Goal: Information Seeking & Learning: Compare options

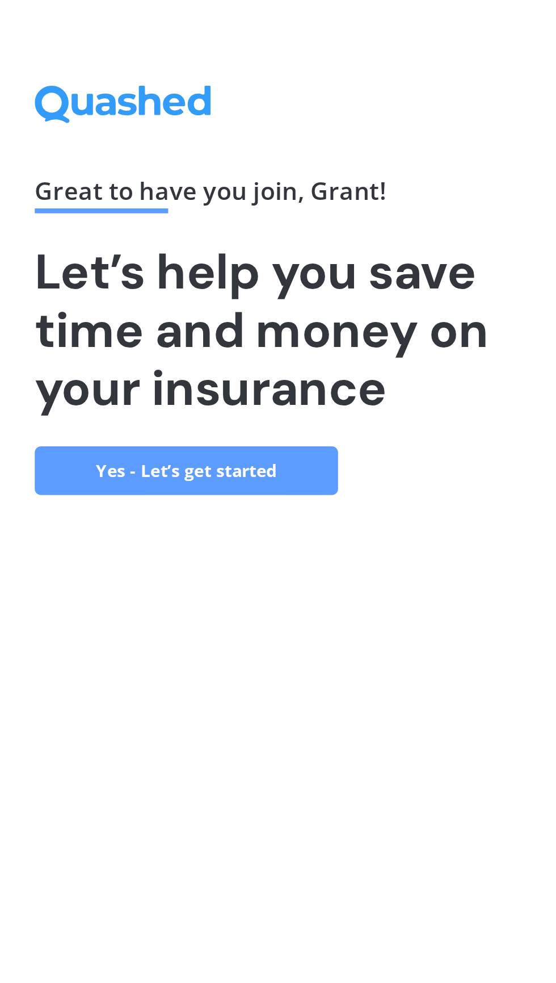
click at [115, 587] on link "Yes - Let’s get started" at bounding box center [94, 575] width 142 height 23
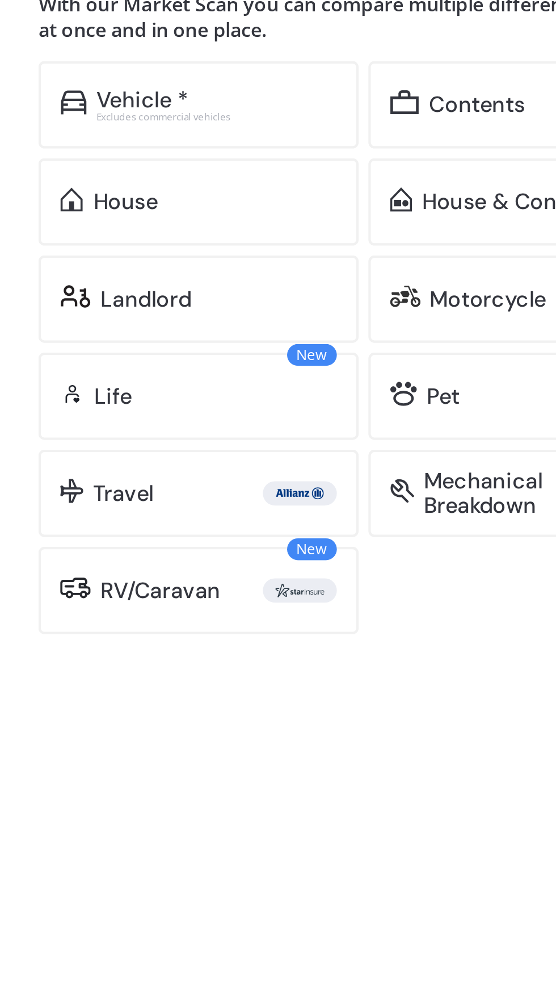
click at [115, 245] on div "Vehicle *" at bounding box center [105, 239] width 43 height 11
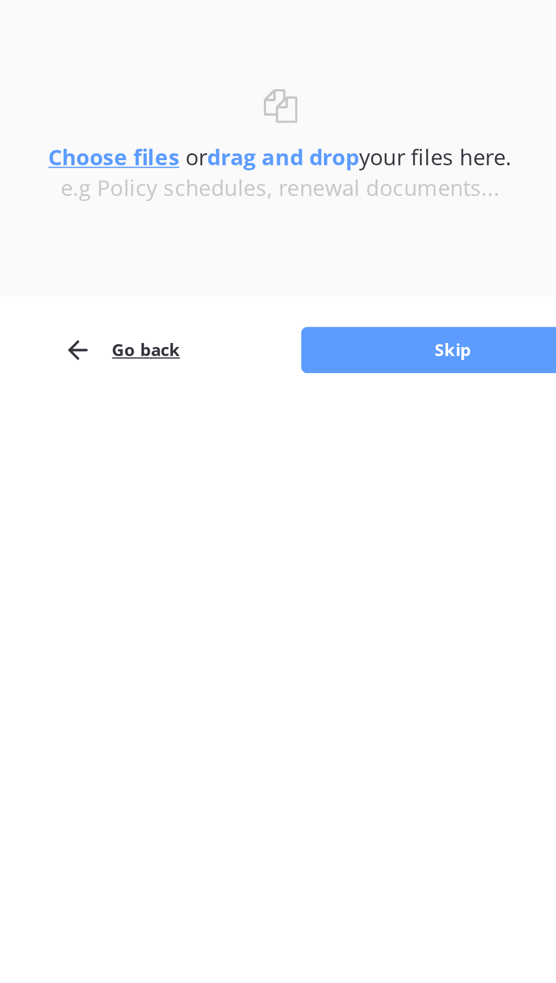
click at [282, 357] on button "Skip" at bounding box center [290, 351] width 142 height 22
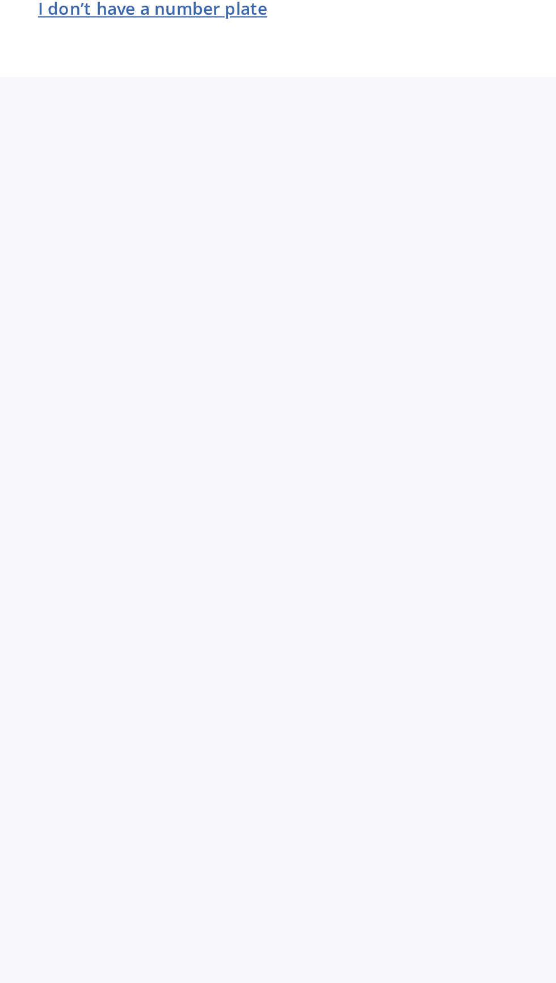
click at [161, 194] on button "I don’t have a number plate" at bounding box center [149, 191] width 116 height 18
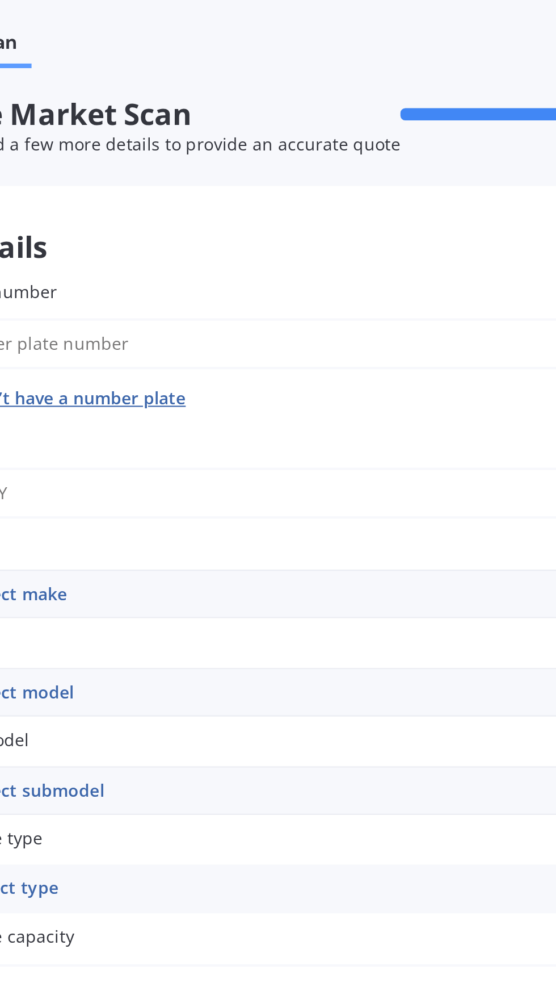
click at [155, 167] on input "Plate number" at bounding box center [268, 165] width 354 height 24
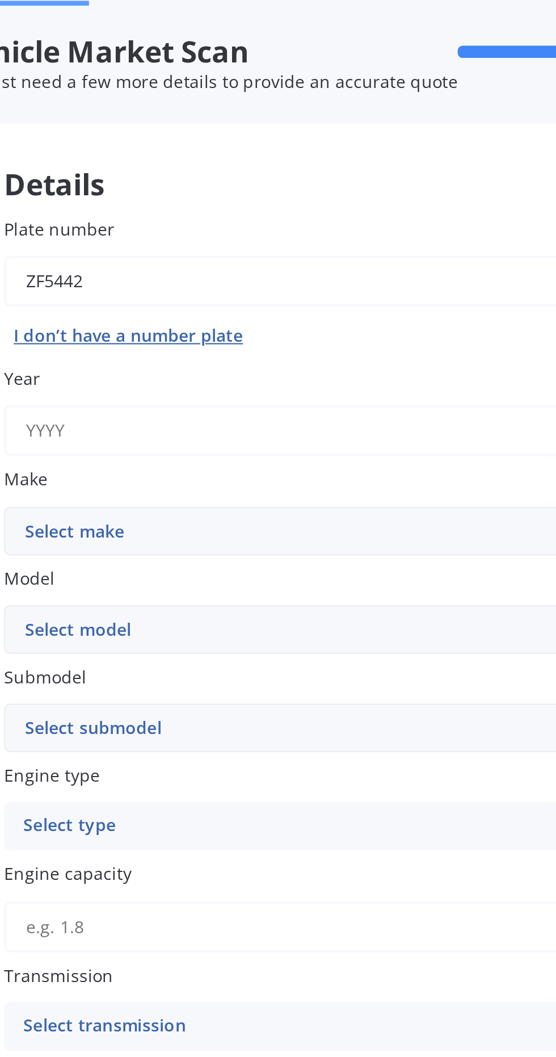
type input "ZF5442"
click at [120, 237] on input "Year" at bounding box center [299, 235] width 416 height 24
type input "1"
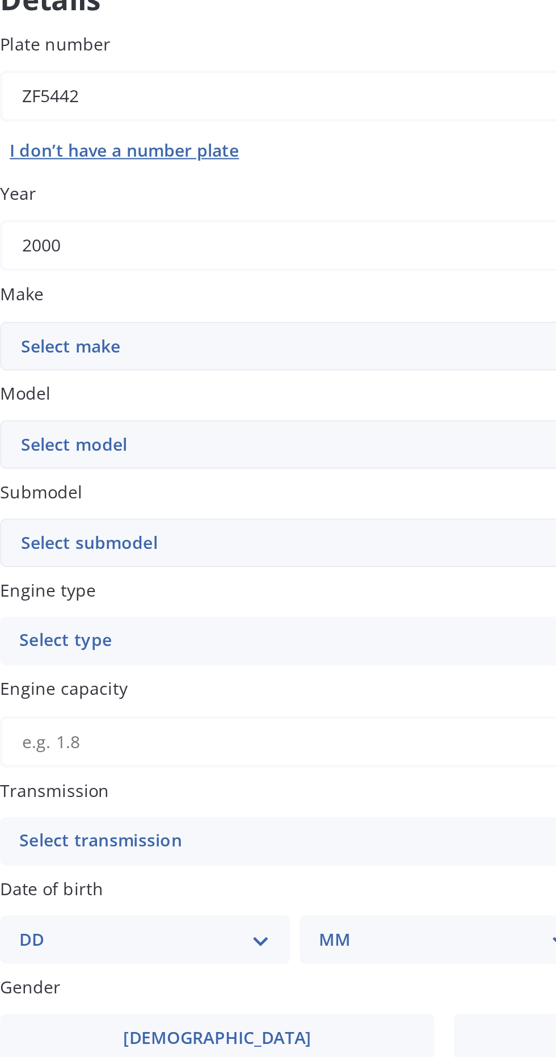
type input "2000"
click at [119, 287] on select "Select make AC ALFA ROMEO ASTON [PERSON_NAME] AUDI AUSTIN BEDFORD Bentley BMW B…" at bounding box center [299, 282] width 416 height 23
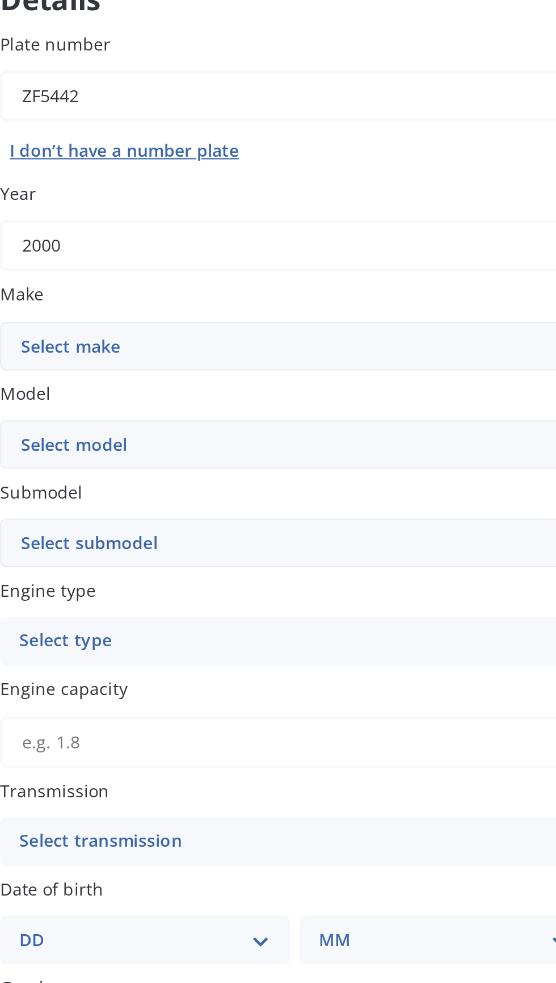
select select "FORD"
click at [140, 331] on select "Select model Bronco 4WD C-MAX Capri Cortina Courier Econovan Ecosport Endura Es…" at bounding box center [299, 328] width 416 height 23
select select "COURIER"
click at [229, 383] on select "Select submodel (All other) 2.5TD XLT W/S 4X4 Diesel 4x2 Diesel 4x4 Petrol 4x4" at bounding box center [299, 374] width 416 height 23
select select "DIESEL 4X4"
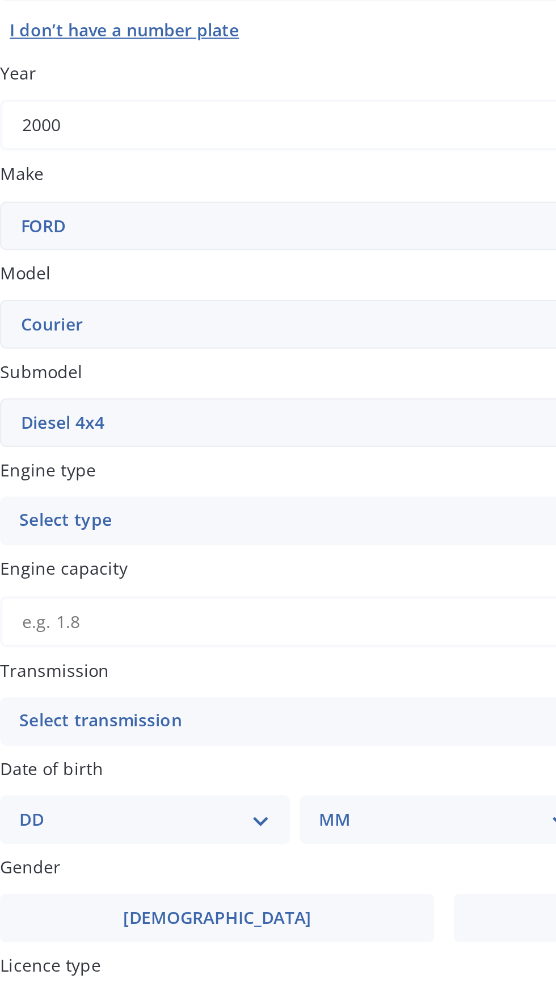
click at [132, 422] on div "Select type" at bounding box center [291, 420] width 383 height 14
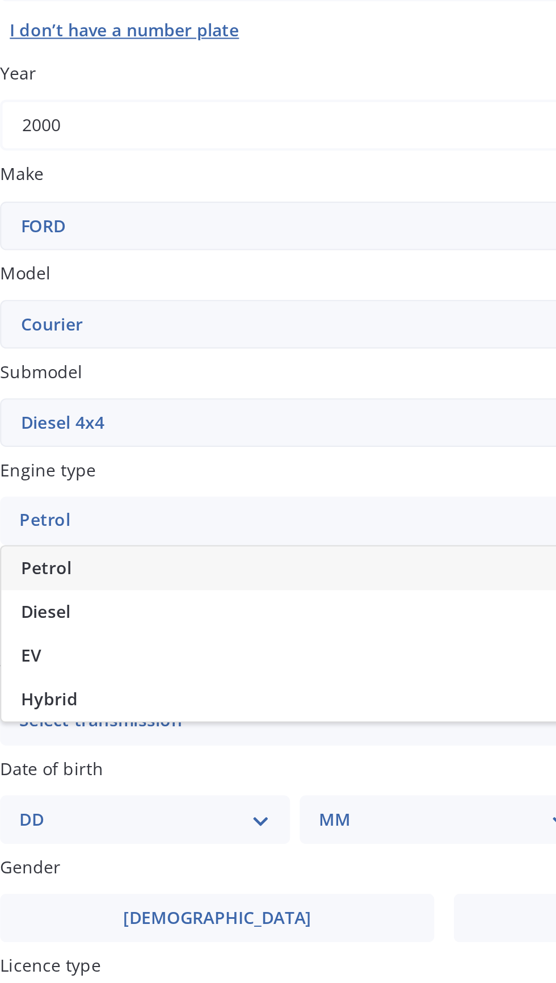
click at [114, 464] on span "Diesel" at bounding box center [111, 462] width 23 height 11
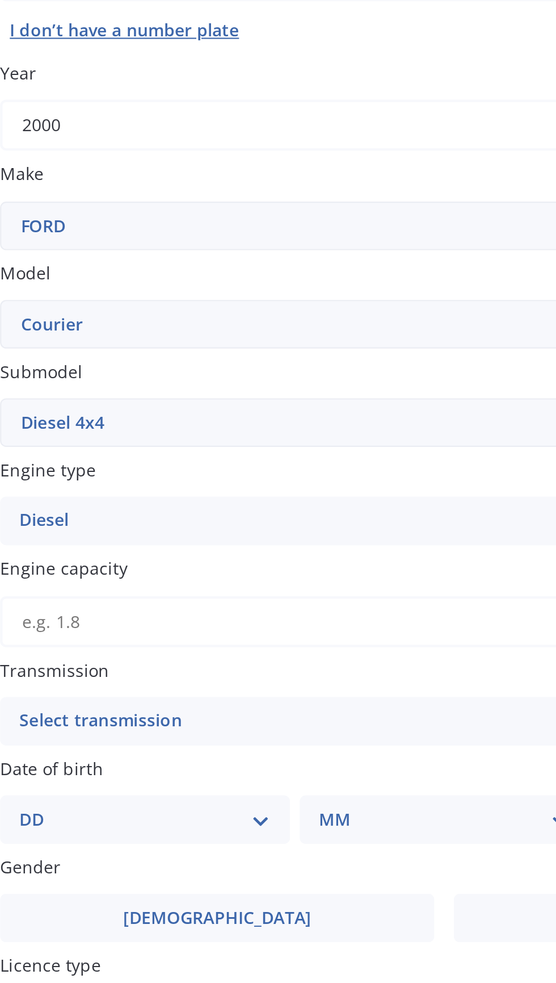
click at [132, 466] on input "Engine capacity" at bounding box center [299, 467] width 416 height 24
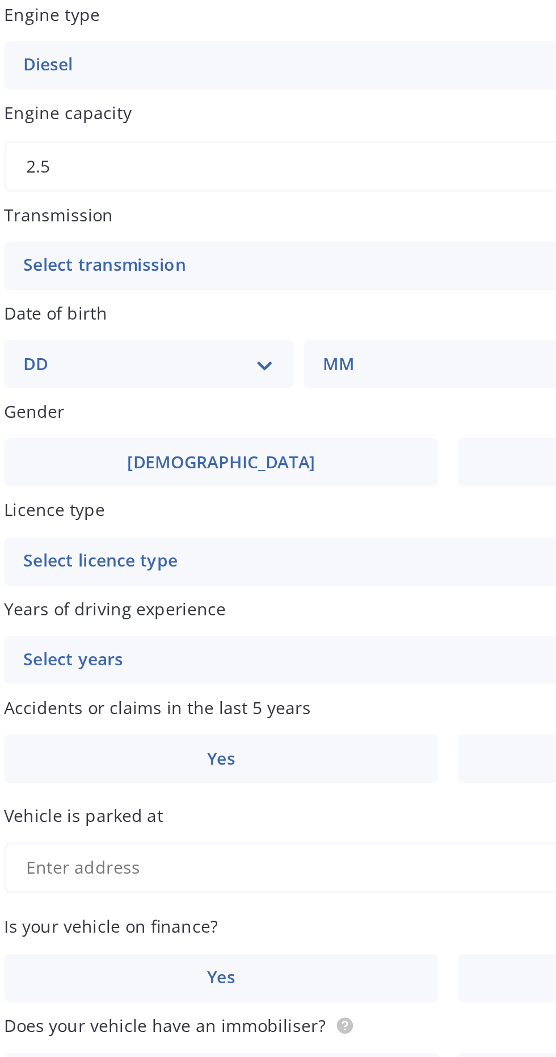
type input "2.5"
click at [146, 515] on div "Select transmission" at bounding box center [291, 514] width 383 height 14
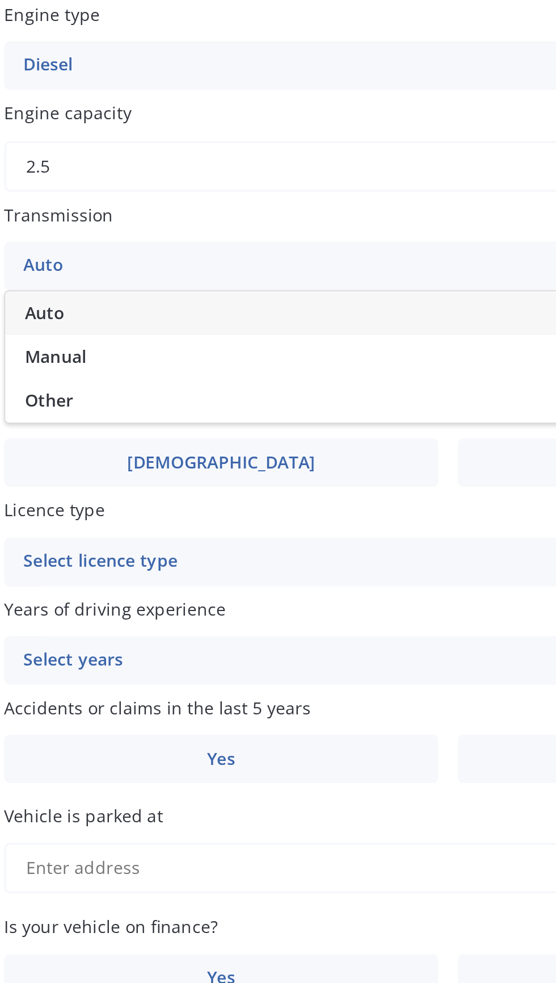
click at [122, 556] on span "Manual" at bounding box center [114, 556] width 29 height 11
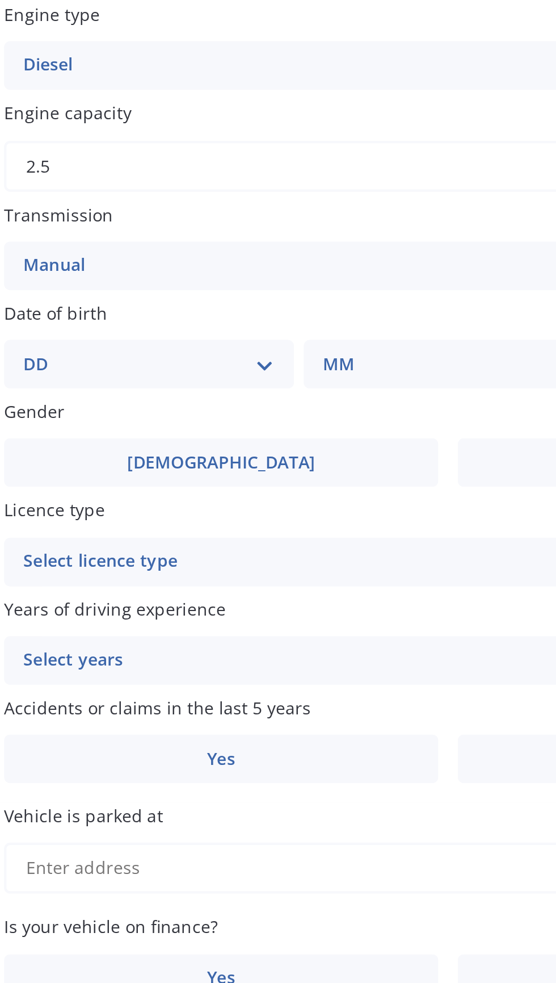
click at [116, 557] on select "DD 01 02 03 04 05 06 07 08 09 10 11 12 13 14 15 16 17 18 19 20 21 22 23 24 25 2…" at bounding box center [159, 560] width 118 height 12
select select "06"
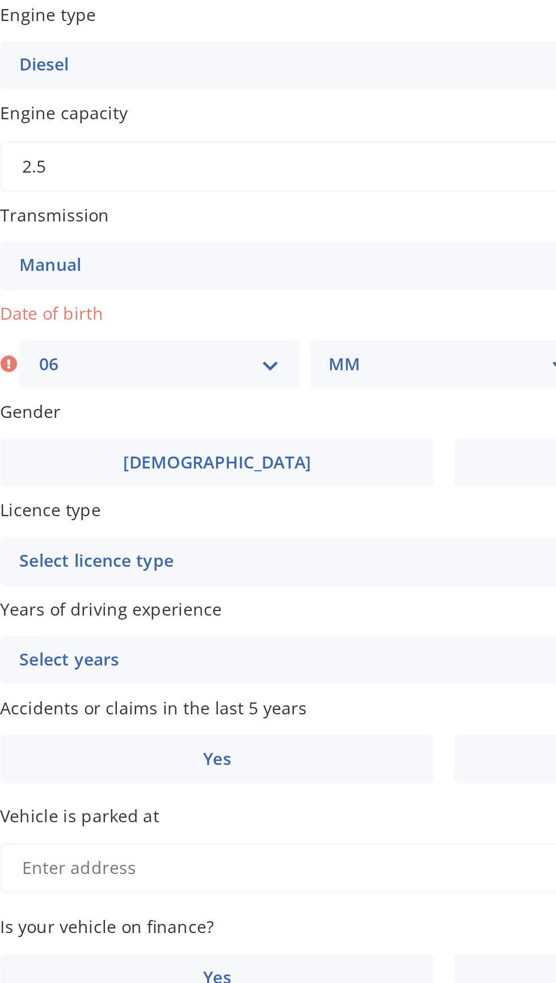
click at [301, 560] on select "MM 01 02 03 04 05 06 07 08 09 10 11 12" at bounding box center [301, 560] width 113 height 12
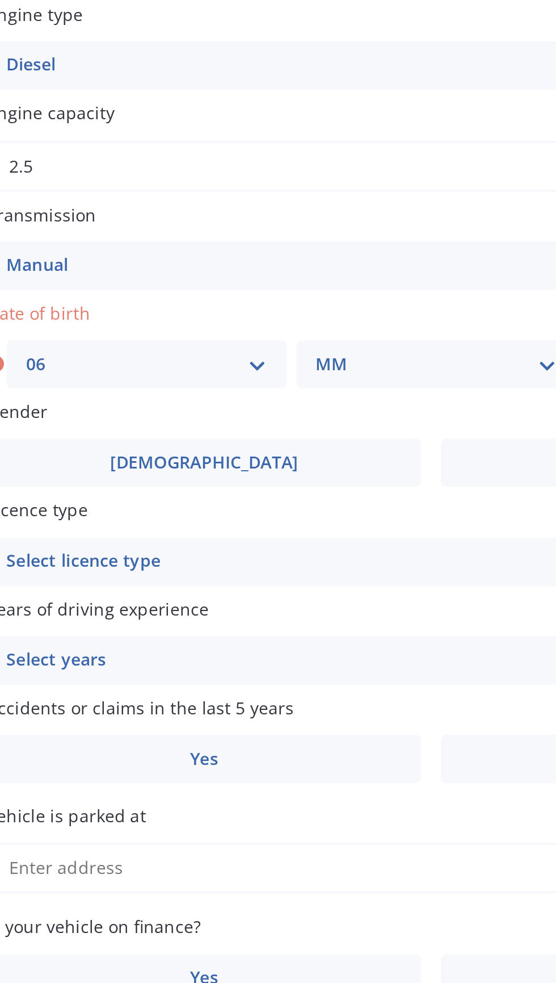
select select "05"
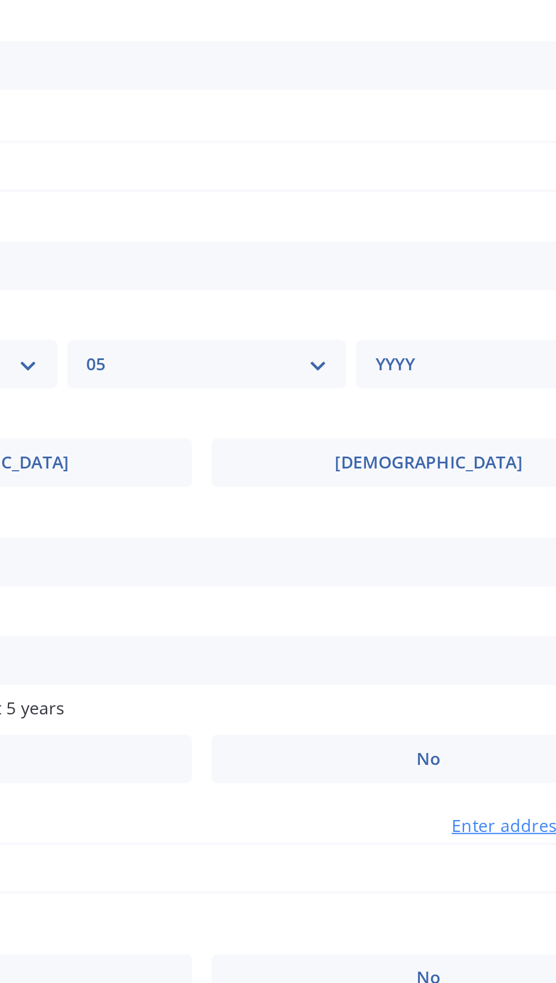
click at [389, 559] on select "YYYY 2025 2024 2023 2022 2021 2020 2019 2018 2017 2016 2015 2014 2013 2012 2011…" at bounding box center [436, 560] width 113 height 12
select select "1964"
click at [299, 795] on input "Vehicle is parked at" at bounding box center [299, 796] width 416 height 24
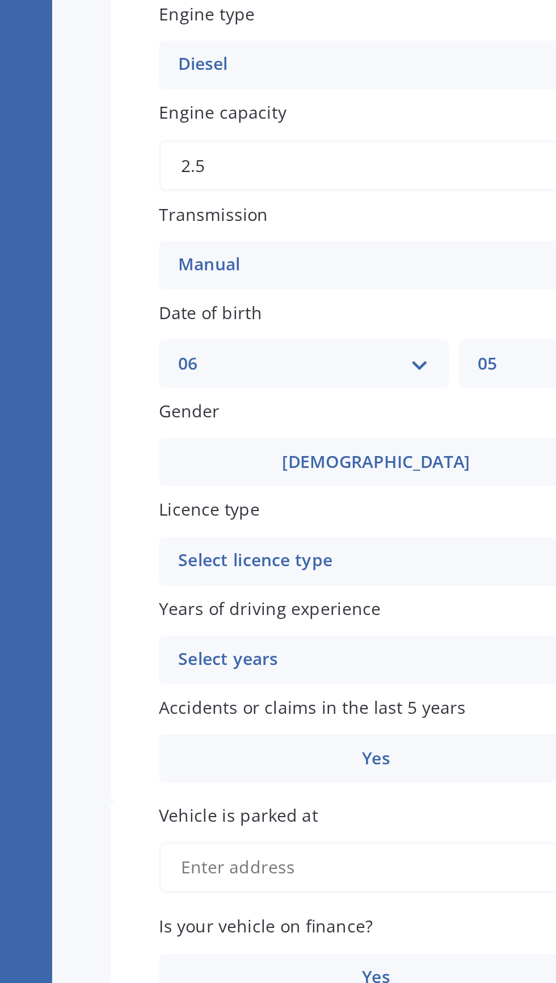
click at [123, 798] on input "Vehicle is parked at" at bounding box center [299, 796] width 416 height 24
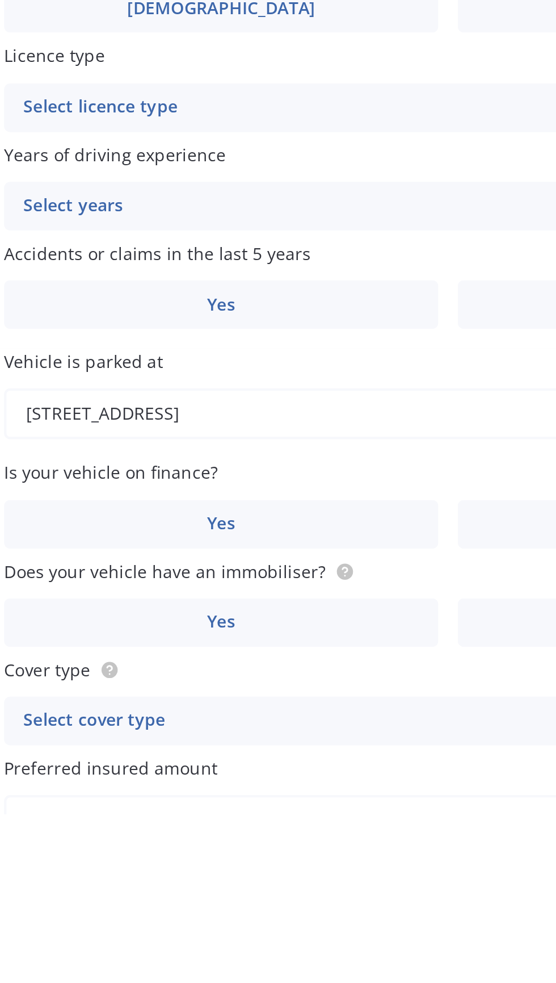
type input "[STREET_ADDRESS]"
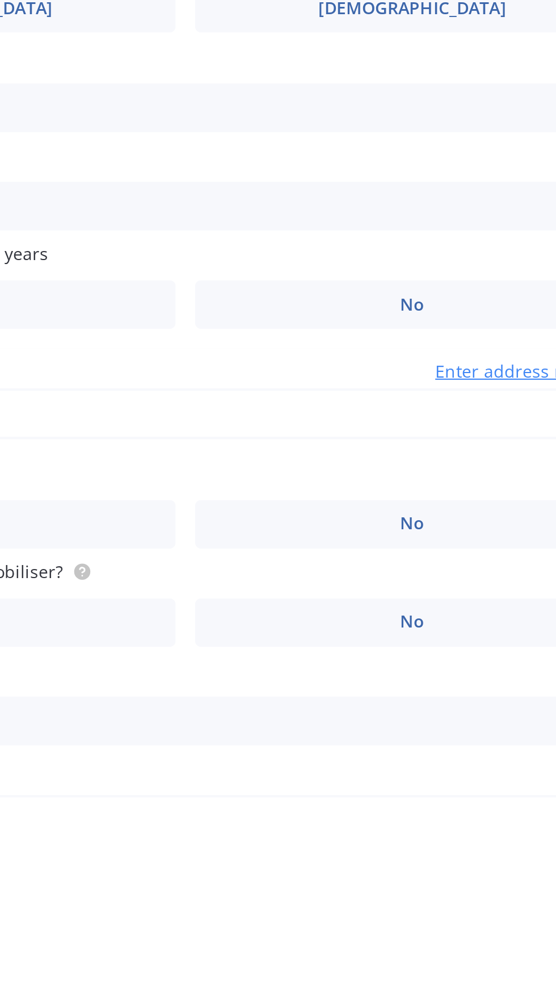
click at [409, 843] on span "No" at bounding box center [404, 847] width 11 height 10
click at [0, 0] on input "No" at bounding box center [0, 0] width 0 height 0
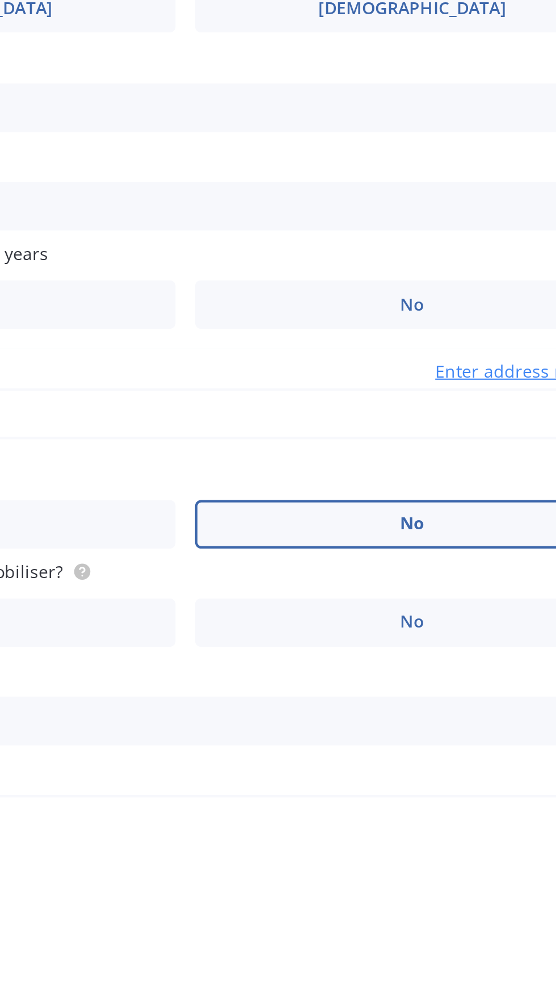
click at [407, 893] on span "No" at bounding box center [404, 893] width 11 height 10
click at [0, 0] on input "No" at bounding box center [0, 0] width 0 height 0
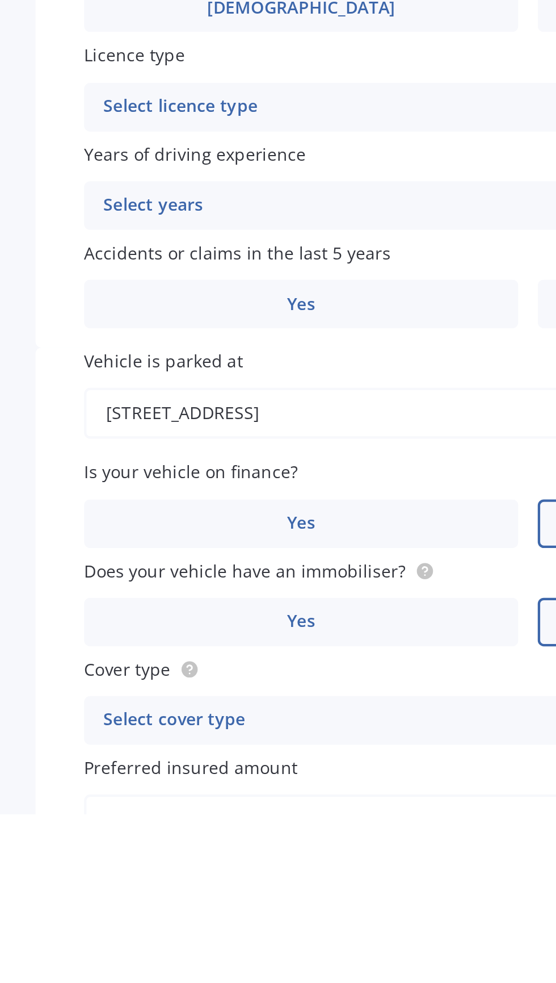
click at [134, 939] on div "Select cover type" at bounding box center [291, 939] width 383 height 14
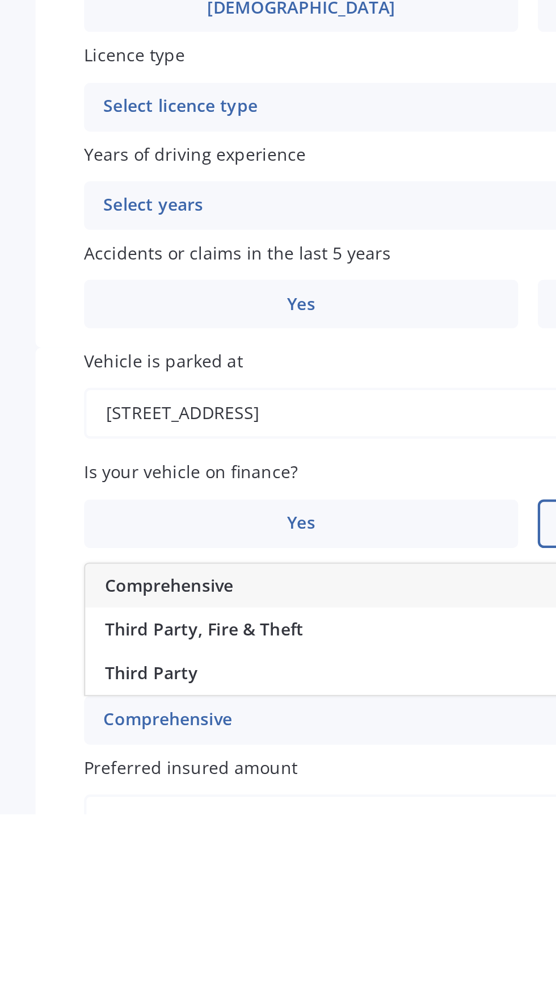
click at [133, 880] on span "Comprehensive" at bounding box center [130, 875] width 60 height 11
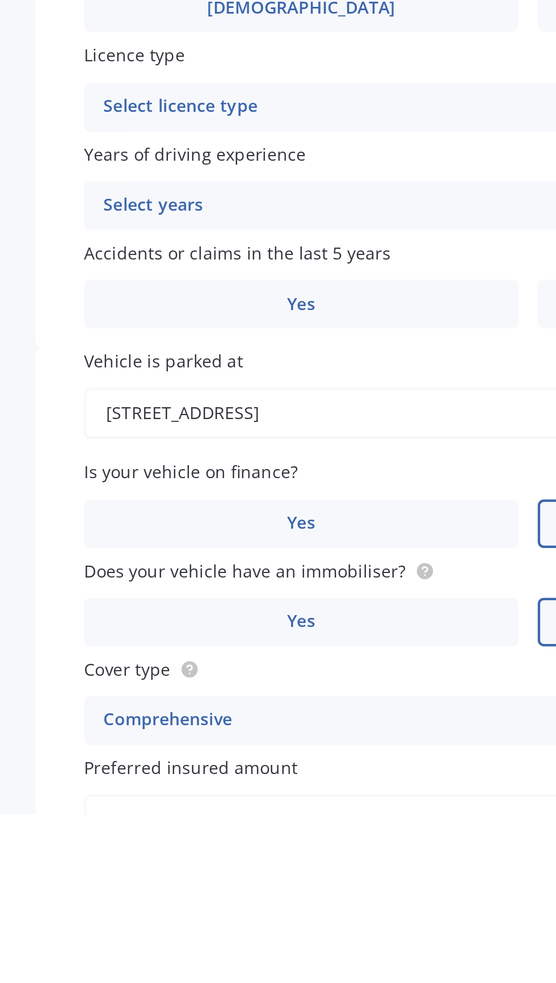
click at [129, 936] on div "Comprehensive" at bounding box center [291, 939] width 383 height 14
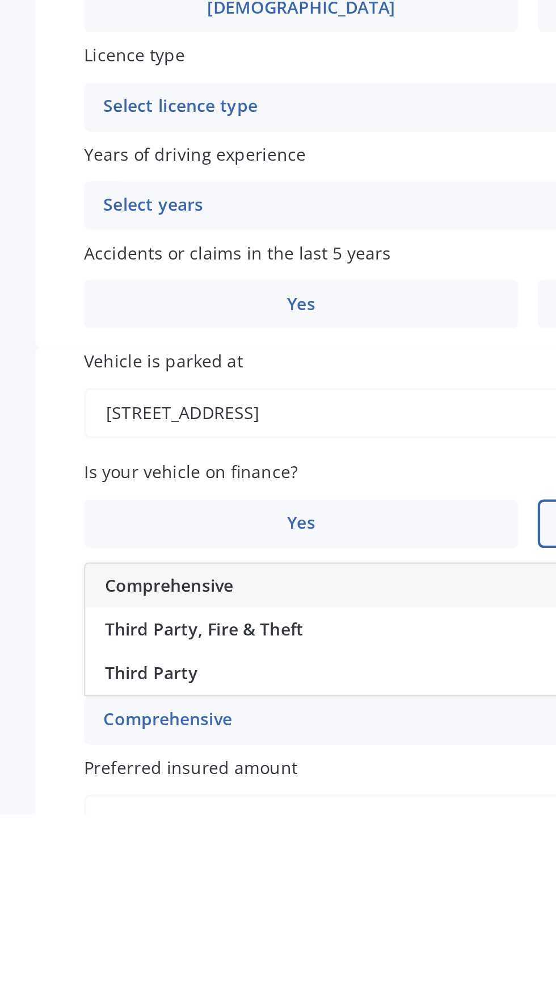
click at [158, 904] on div "Third Party, Fire & Theft" at bounding box center [298, 896] width 414 height 20
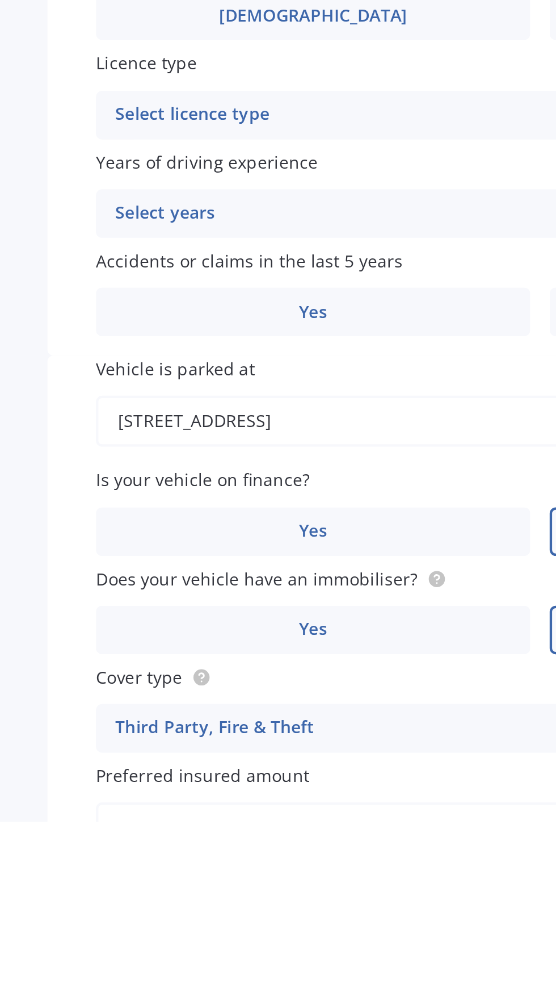
click at [145, 982] on input "Preferred insured amount" at bounding box center [299, 986] width 416 height 24
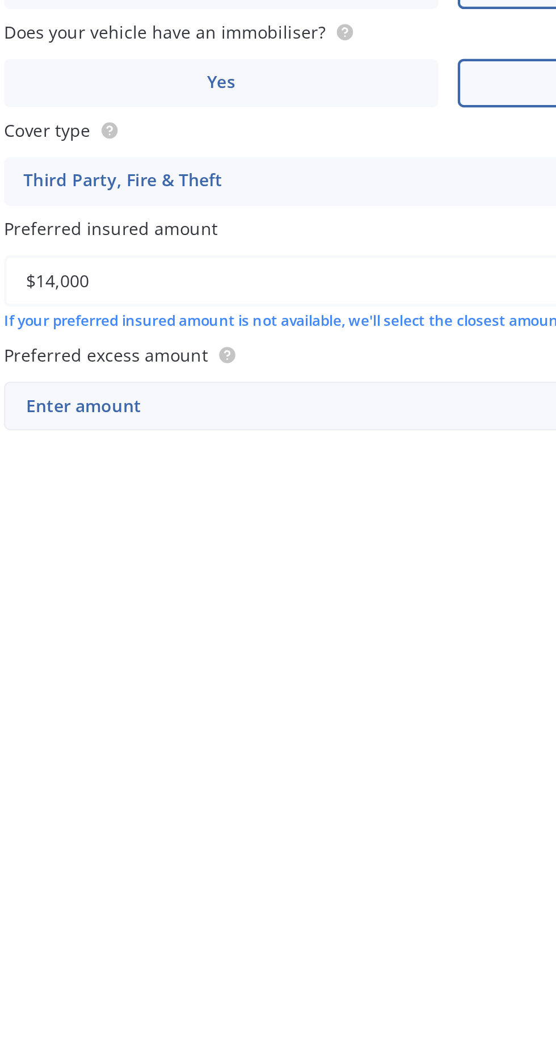
type input "$14,000"
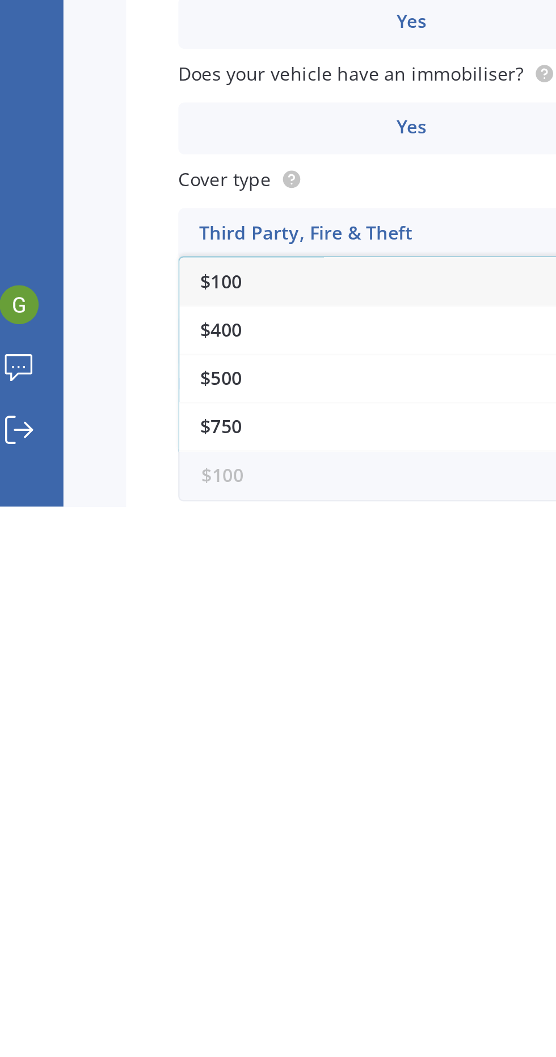
scroll to position [1, 0]
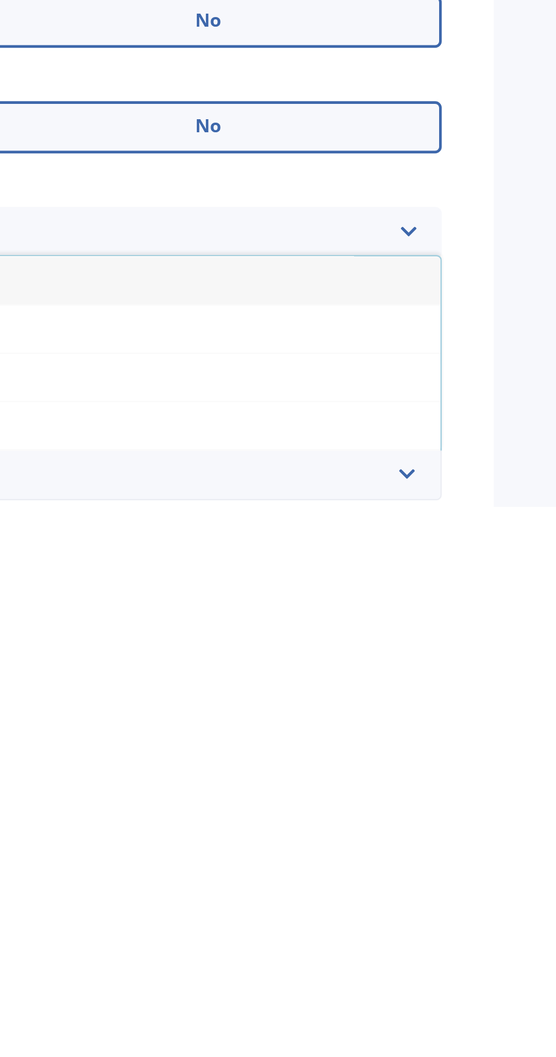
click at [485, 982] on input "text" at bounding box center [294, 1043] width 405 height 22
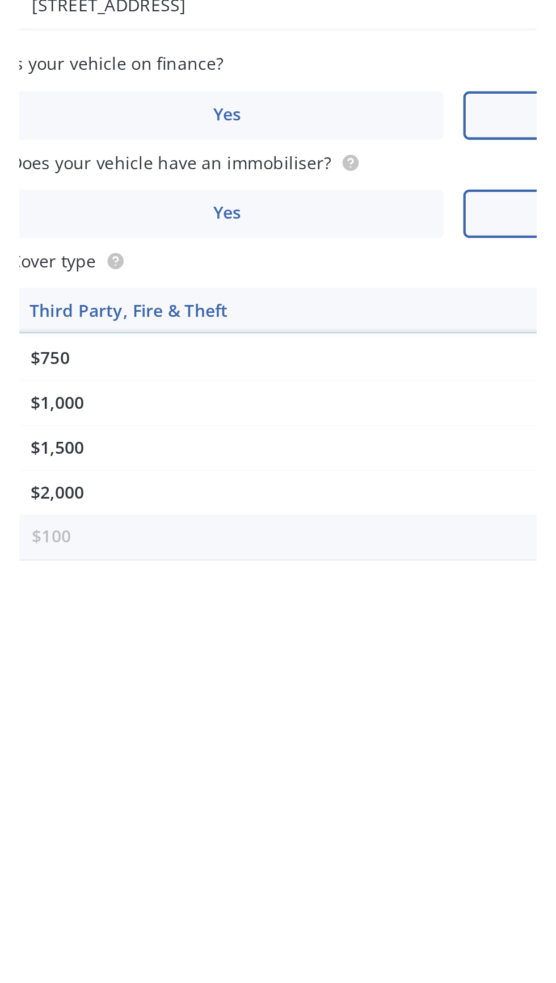
scroll to position [110, 0]
